Goal: Communication & Community: Answer question/provide support

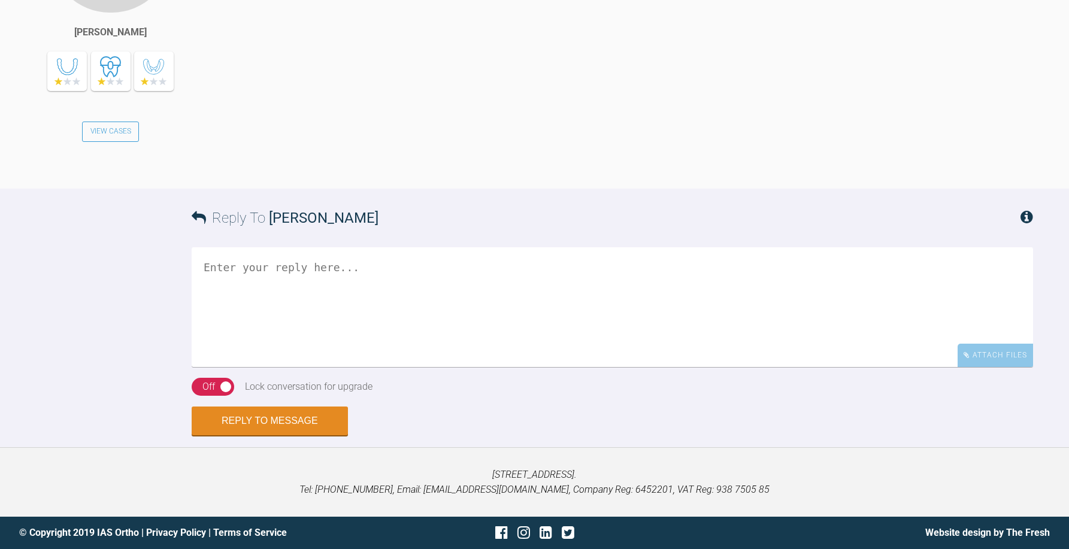
scroll to position [1431, 0]
click at [282, 336] on textarea at bounding box center [612, 307] width 841 height 120
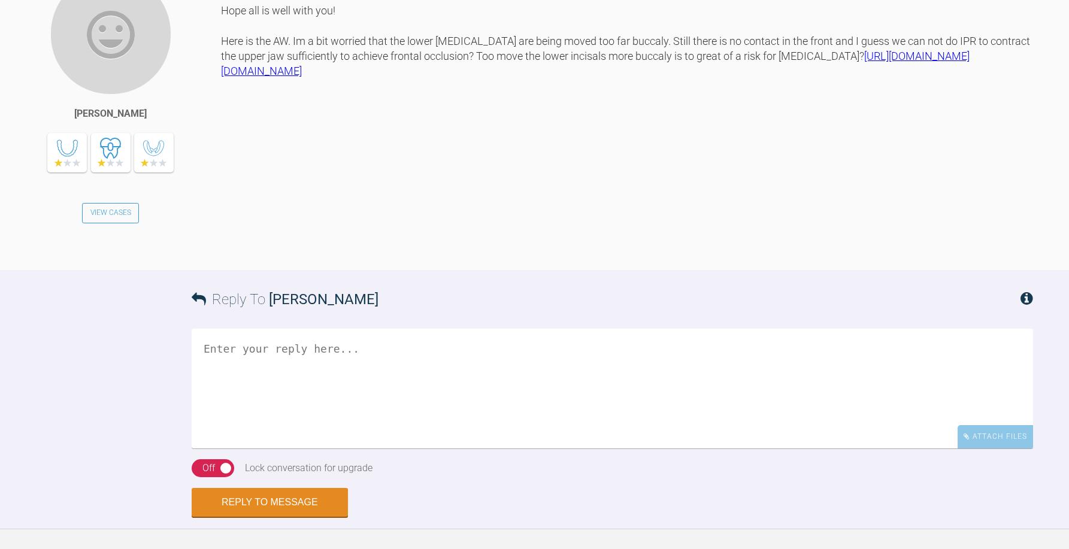
scroll to position [1251, 0]
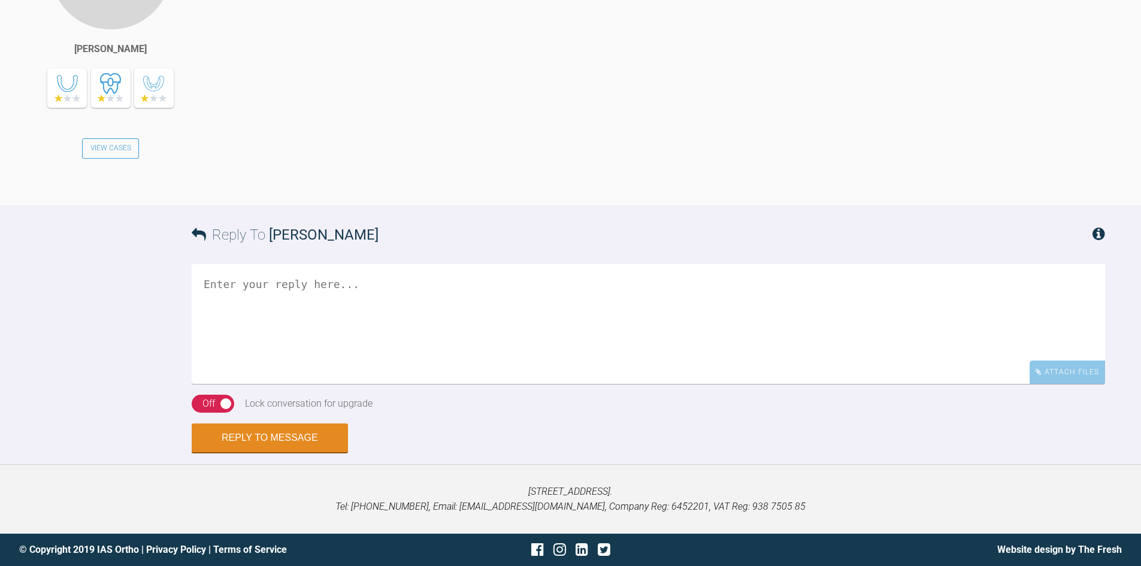
scroll to position [1418, 0]
click at [251, 350] on textarea at bounding box center [648, 324] width 913 height 120
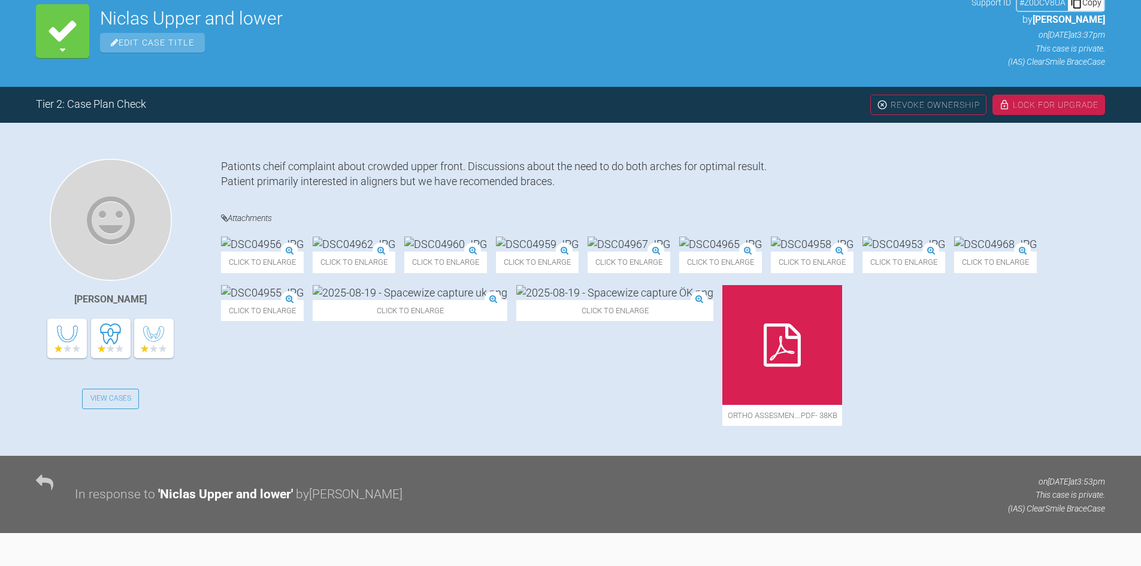
scroll to position [160, 0]
click at [507, 301] on img at bounding box center [410, 293] width 195 height 15
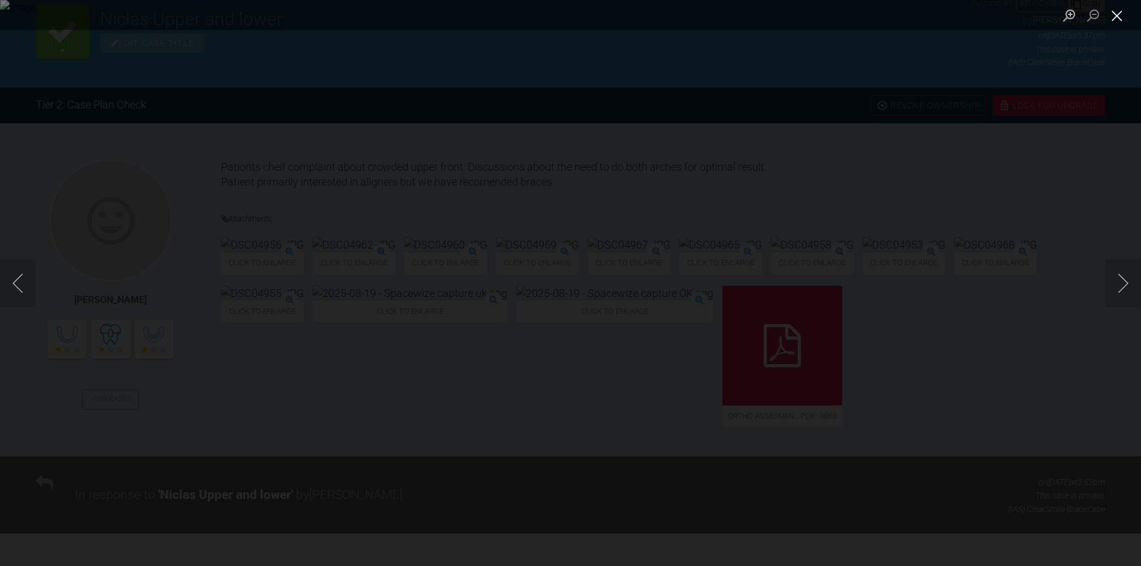
click at [1119, 9] on button "Close lightbox" at bounding box center [1117, 15] width 24 height 21
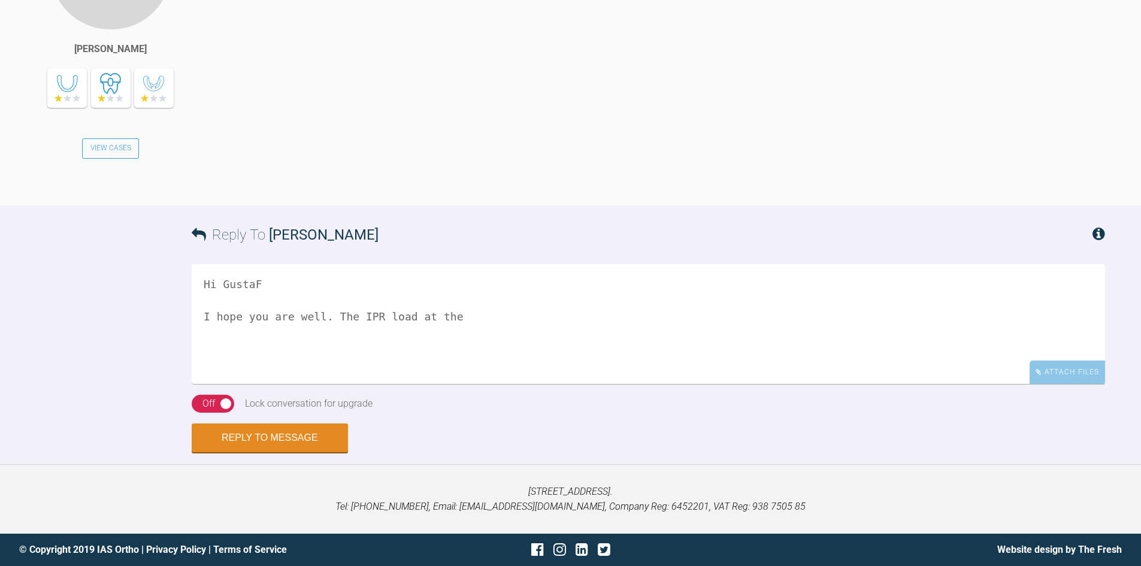
scroll to position [1474, 0]
click at [470, 314] on textarea "Hi GustaF I hope you are well. The IPR load at the" at bounding box center [648, 324] width 913 height 120
drag, startPoint x: 617, startPoint y: 315, endPoint x: 638, endPoint y: 315, distance: 21.0
click at [638, 315] on textarea "Hi GustaF I hope you are well. The IPR load at the lowers is already quite high…" at bounding box center [648, 324] width 913 height 120
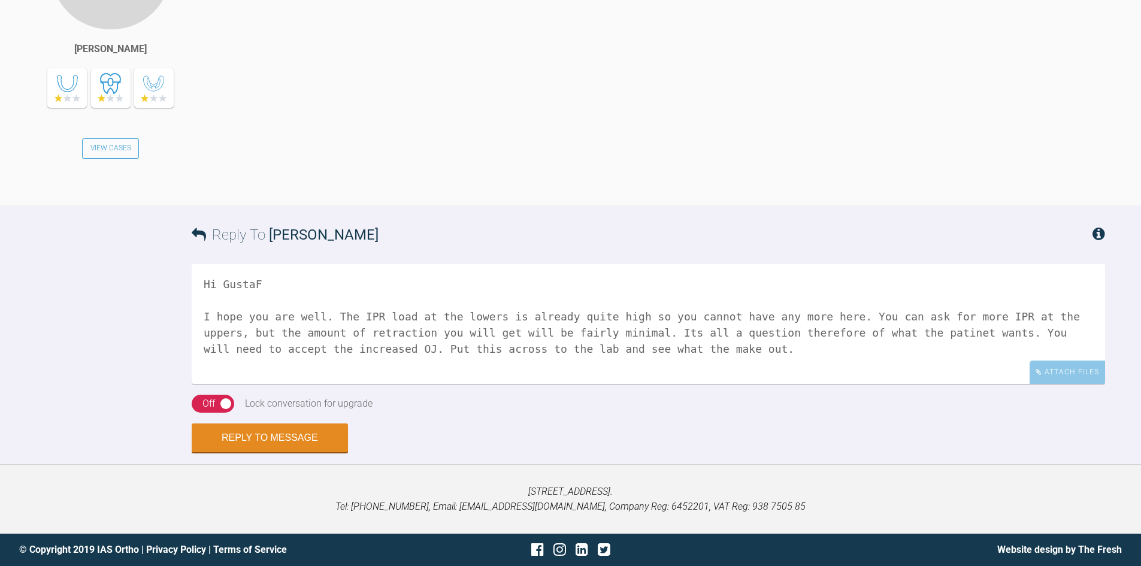
type textarea "Hi GustaF I hope you are well. The IPR load at the lowers is already quite high…"
click at [205, 402] on div "Off" at bounding box center [208, 404] width 13 height 16
click at [214, 442] on button "Reply to Message" at bounding box center [270, 439] width 156 height 29
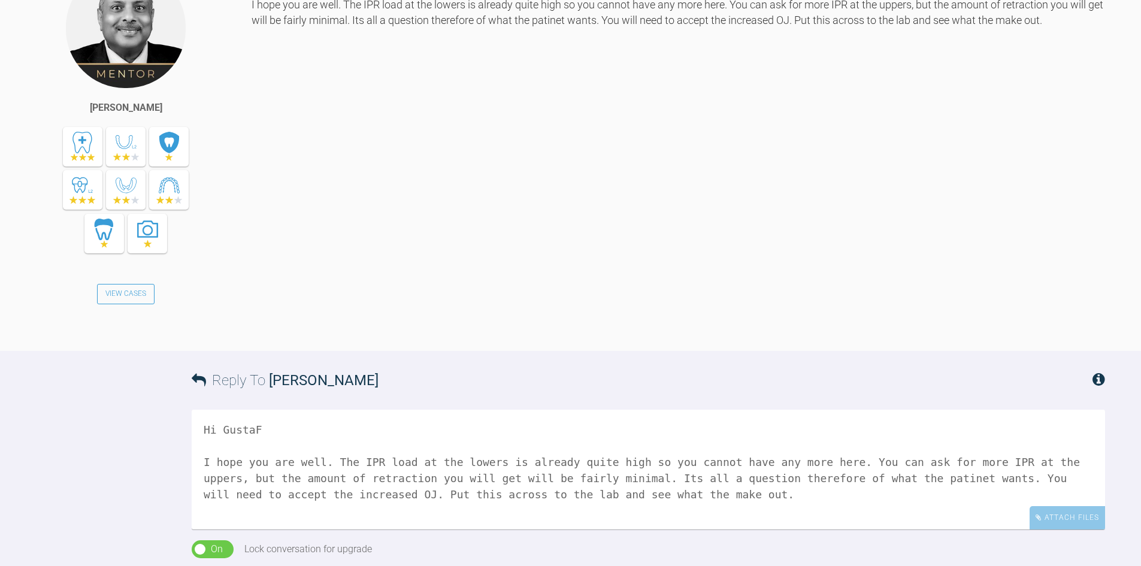
scroll to position [1604, 0]
